Goal: Task Accomplishment & Management: Complete application form

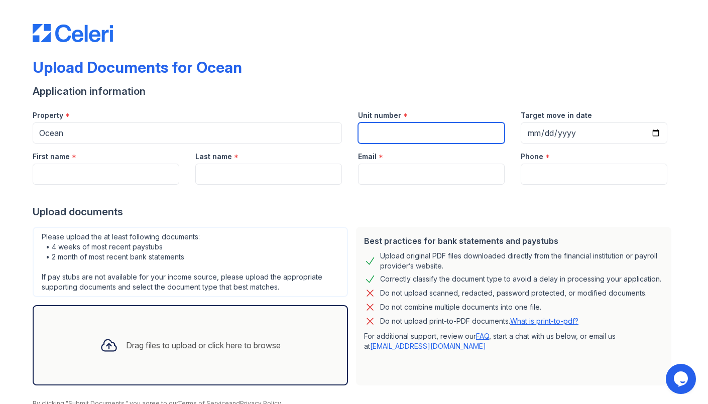
click at [407, 136] on input "Unit number" at bounding box center [431, 132] width 147 height 21
type input "1813"
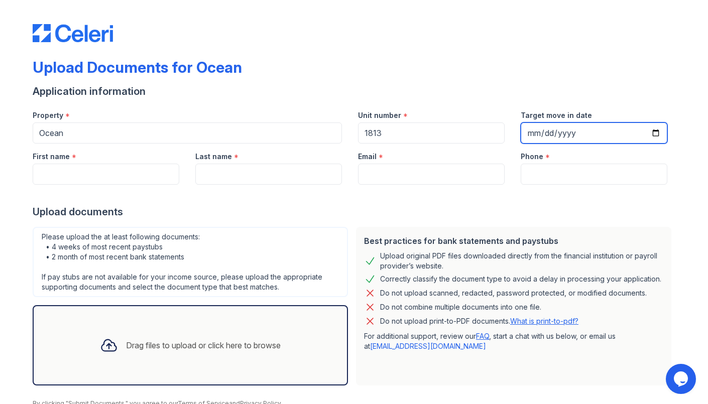
click at [536, 131] on input "Target move in date" at bounding box center [594, 132] width 147 height 21
type input "[PHONE_NUMBER]"
type input "[DATE]"
click at [614, 205] on div "Upload documents" at bounding box center [354, 212] width 643 height 14
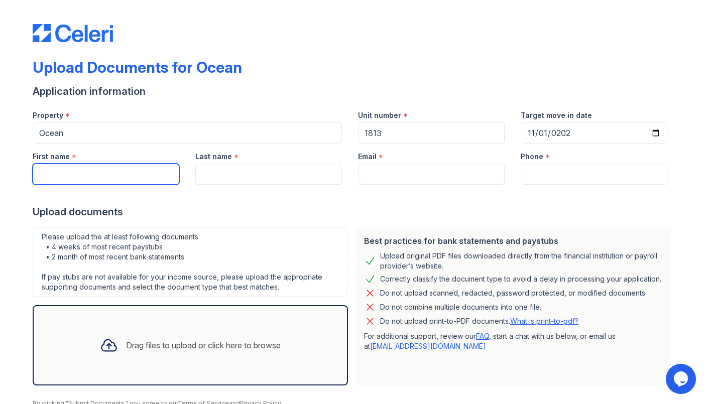
click at [158, 168] on input "First name" at bounding box center [106, 174] width 147 height 21
type input "Mark"
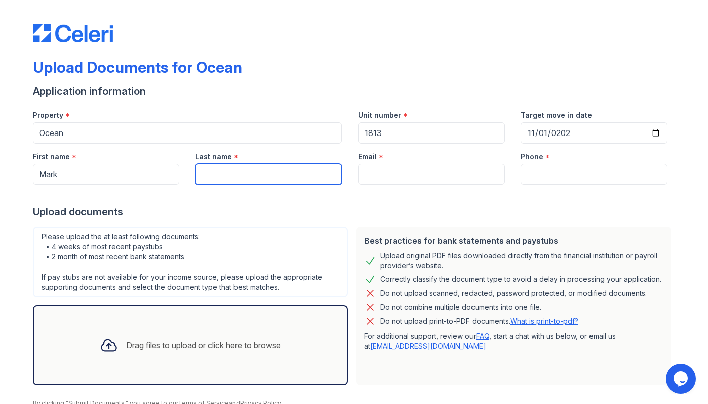
click at [302, 171] on input "Last name" at bounding box center [268, 174] width 147 height 21
type input "[PERSON_NAME]"
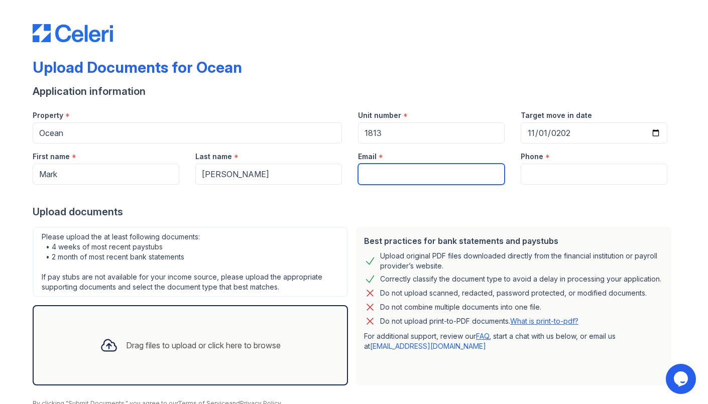
click at [445, 171] on input "Email" at bounding box center [431, 174] width 147 height 21
type input "[EMAIL_ADDRESS][DOMAIN_NAME]"
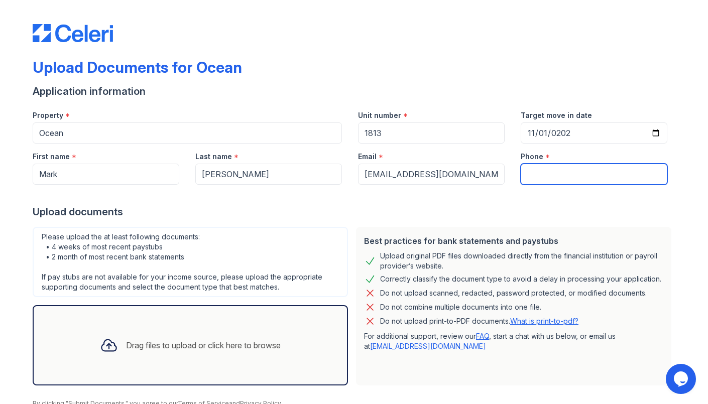
click at [569, 182] on input "Phone" at bounding box center [594, 174] width 147 height 21
type input "4016622620"
click at [603, 208] on div "Upload documents" at bounding box center [354, 212] width 643 height 14
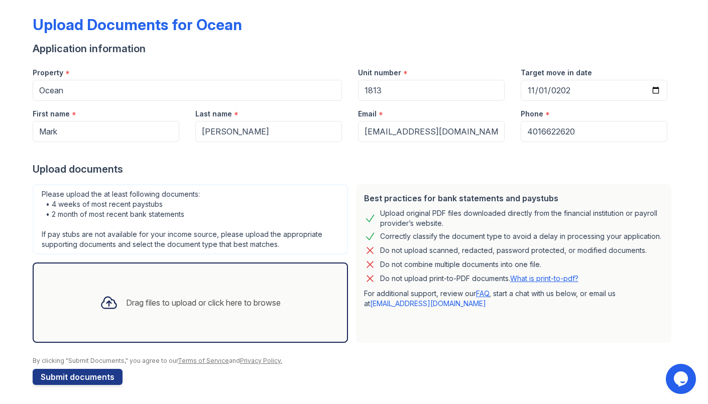
click at [114, 309] on div at bounding box center [109, 303] width 26 height 26
click at [186, 307] on div "Drag files to upload or click here to browse" at bounding box center [203, 303] width 155 height 12
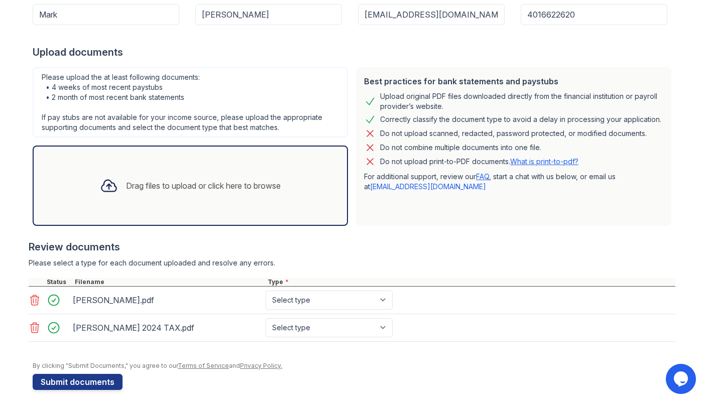
scroll to position [162, 0]
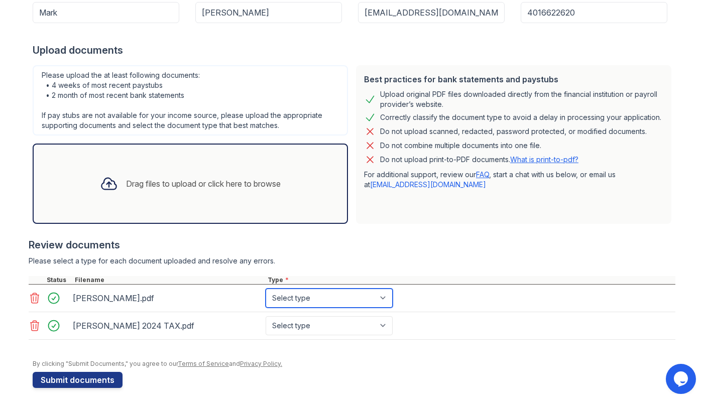
click at [338, 303] on select "Select type Paystub Bank Statement Offer Letter Tax Documents Benefit Award Let…" at bounding box center [329, 298] width 127 height 19
select select "paystub"
click at [266, 289] on select "Select type Paystub Bank Statement Offer Letter Tax Documents Benefit Award Let…" at bounding box center [329, 298] width 127 height 19
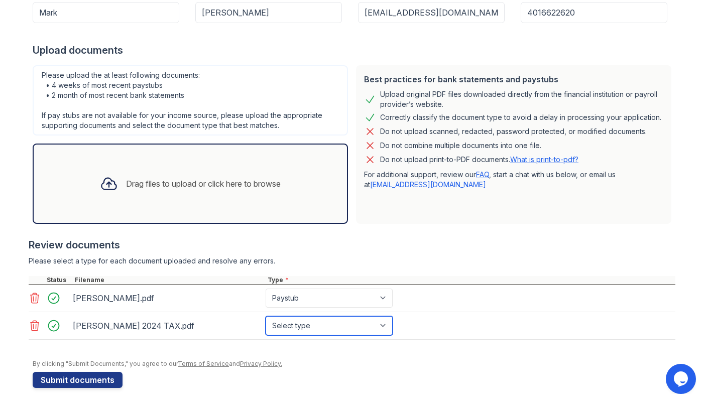
click at [339, 319] on select "Select type Paystub Bank Statement Offer Letter Tax Documents Benefit Award Let…" at bounding box center [329, 325] width 127 height 19
select select "tax_documents"
click at [266, 316] on select "Select type Paystub Bank Statement Offer Letter Tax Documents Benefit Award Let…" at bounding box center [329, 325] width 127 height 19
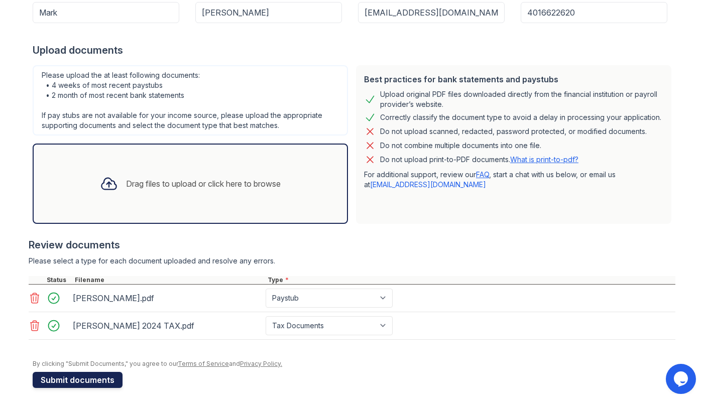
click at [93, 378] on button "Submit documents" at bounding box center [78, 380] width 90 height 16
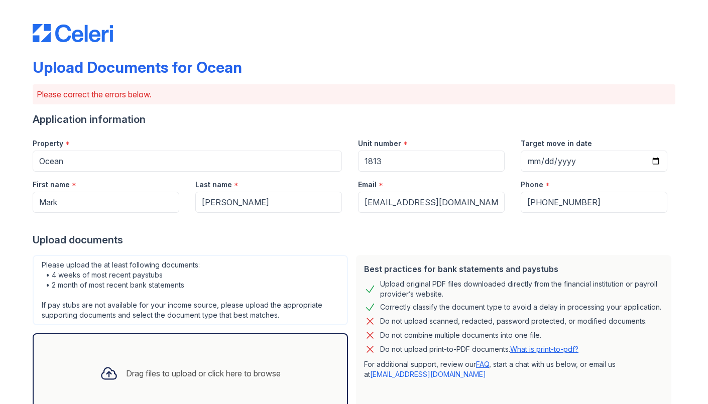
scroll to position [223, 0]
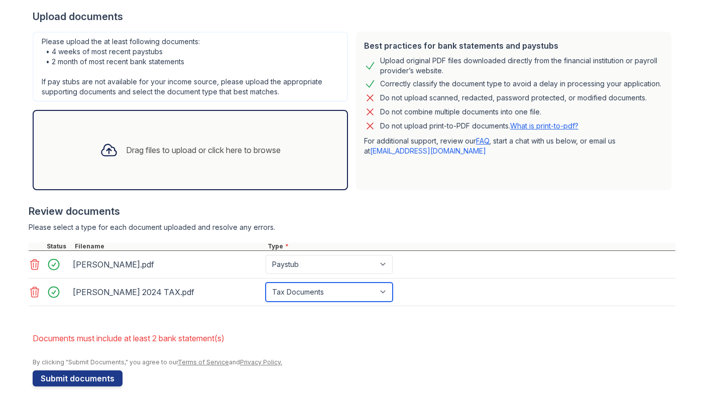
click at [303, 285] on select "Paystub Bank Statement Offer Letter Tax Documents Benefit Award Letter Investme…" at bounding box center [329, 292] width 127 height 19
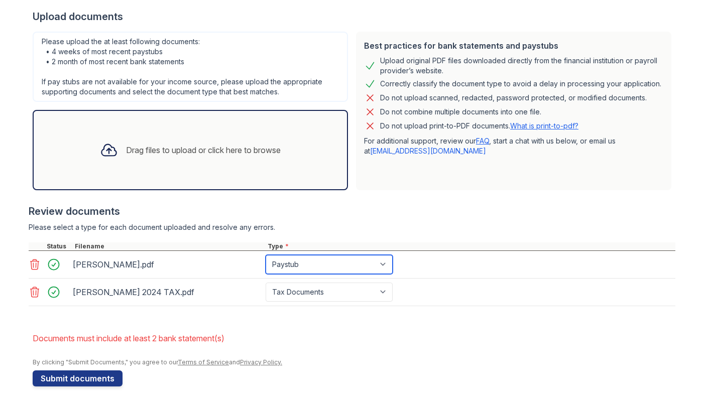
click at [308, 261] on select "Paystub Bank Statement Offer Letter Tax Documents Benefit Award Letter Investme…" at bounding box center [329, 264] width 127 height 19
select select "bank_statement"
click at [266, 255] on select "Paystub Bank Statement Offer Letter Tax Documents Benefit Award Letter Investme…" at bounding box center [329, 264] width 127 height 19
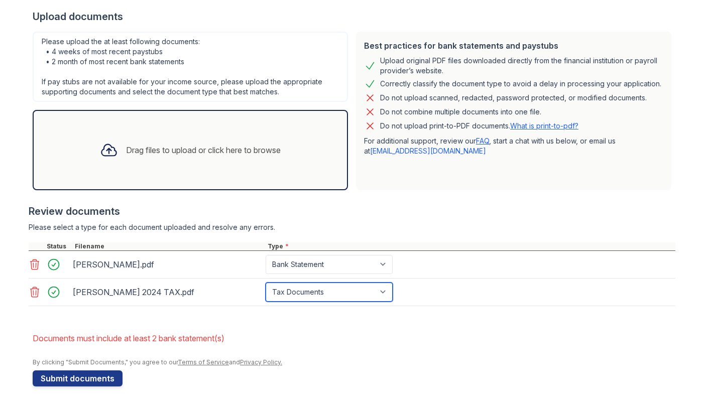
click at [308, 288] on select "Paystub Bank Statement Offer Letter Tax Documents Benefit Award Letter Investme…" at bounding box center [329, 292] width 127 height 19
select select "bank_statement"
click at [266, 283] on select "Paystub Bank Statement Offer Letter Tax Documents Benefit Award Letter Investme…" at bounding box center [329, 292] width 127 height 19
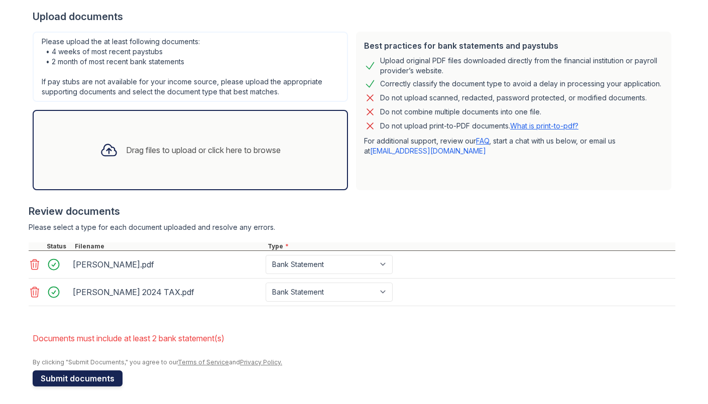
click at [116, 375] on button "Submit documents" at bounding box center [78, 378] width 90 height 16
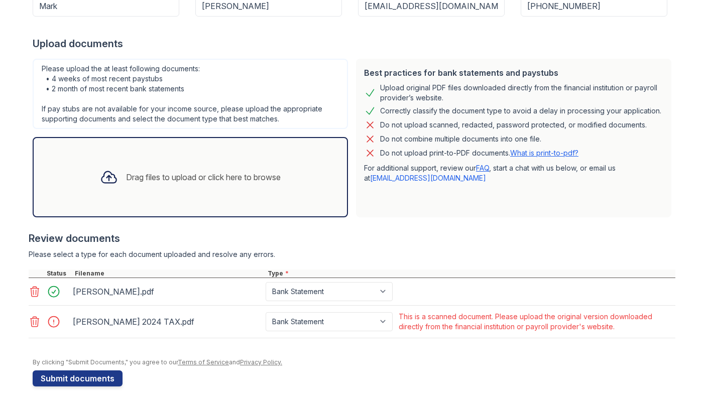
scroll to position [196, 0]
click at [174, 321] on div "[PERSON_NAME] 2024 TAX.pdf" at bounding box center [167, 322] width 189 height 16
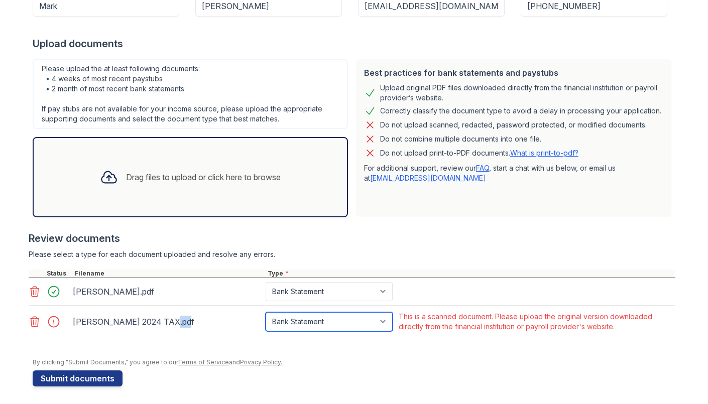
click at [334, 319] on select "Paystub Bank Statement Offer Letter Tax Documents Benefit Award Letter Investme…" at bounding box center [329, 321] width 127 height 19
select select "tax_documents"
click at [266, 312] on select "Paystub Bank Statement Offer Letter Tax Documents Benefit Award Letter Investme…" at bounding box center [329, 321] width 127 height 19
click at [258, 374] on form "Application information Property * Ocean Unit number * 1813 Target move in date…" at bounding box center [354, 151] width 643 height 470
click at [236, 177] on div "Drag files to upload or click here to browse" at bounding box center [203, 177] width 155 height 12
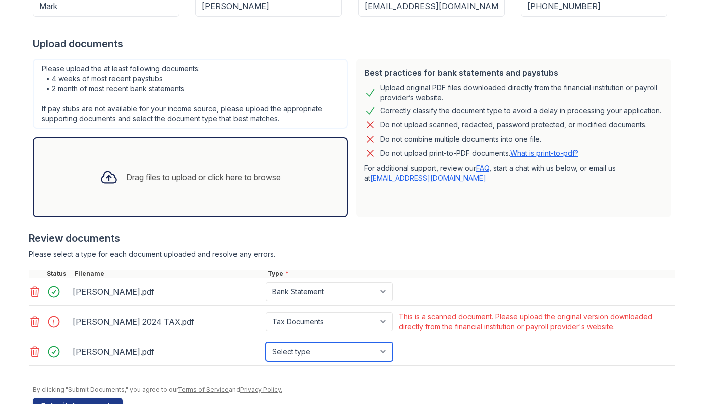
click at [317, 347] on select "Select type Paystub Bank Statement Offer Letter Tax Documents Benefit Award Let…" at bounding box center [329, 351] width 127 height 19
click at [266, 342] on select "Select type Paystub Bank Statement Offer Letter Tax Documents Benefit Award Let…" at bounding box center [329, 351] width 127 height 19
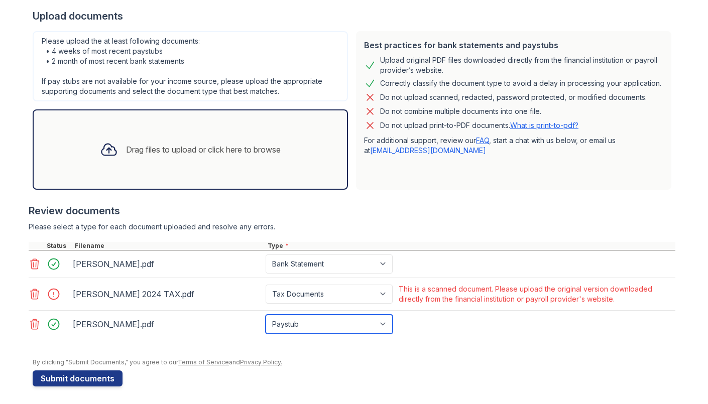
click at [373, 328] on select "Select type Paystub Bank Statement Offer Letter Tax Documents Benefit Award Let…" at bounding box center [329, 324] width 127 height 19
select select "bank_statement"
click at [266, 315] on select "Select type Paystub Bank Statement Offer Letter Tax Documents Benefit Award Let…" at bounding box center [329, 324] width 127 height 19
click at [422, 341] on div at bounding box center [352, 343] width 647 height 10
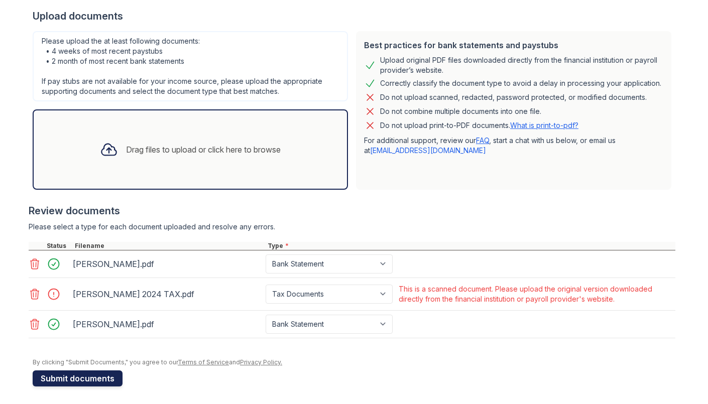
click at [92, 372] on button "Submit documents" at bounding box center [78, 378] width 90 height 16
